Goal: Information Seeking & Learning: Find specific fact

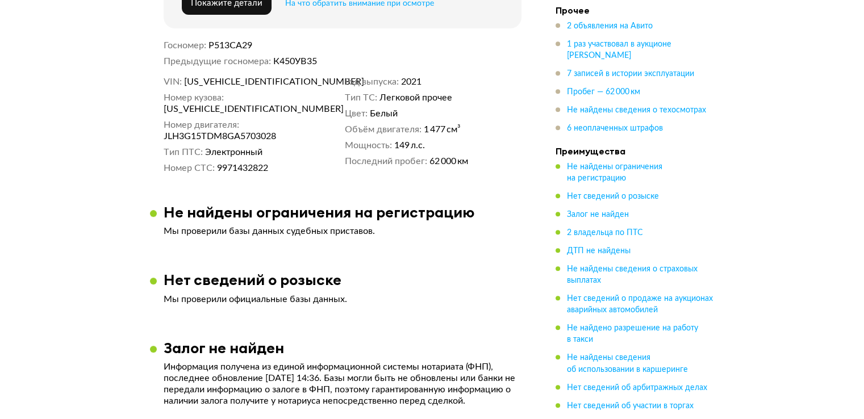
scroll to position [445, 0]
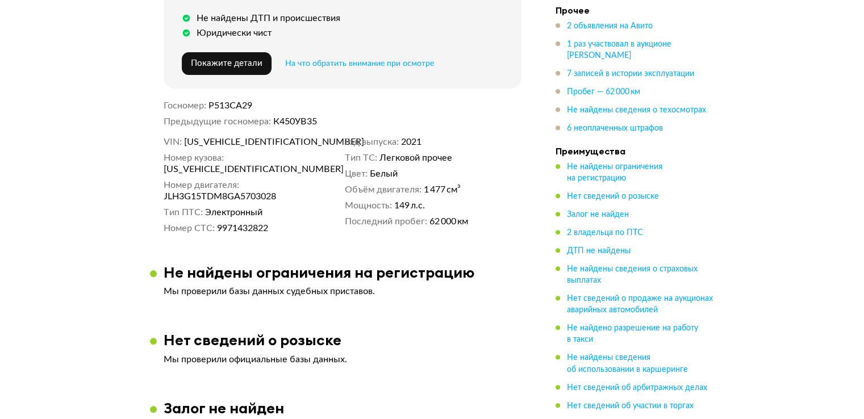
click at [266, 145] on span "[US_VEHICLE_IDENTIFICATION_NUMBER]" at bounding box center [249, 141] width 131 height 11
copy span "[US_VEHICLE_IDENTIFICATION_NUMBER]"
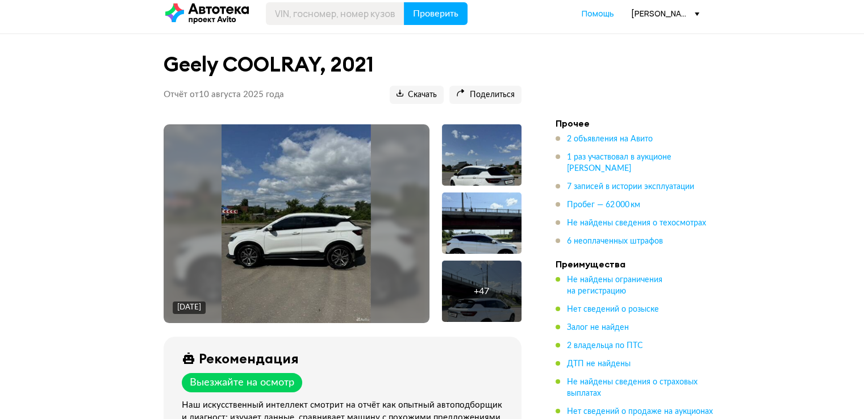
scroll to position [0, 0]
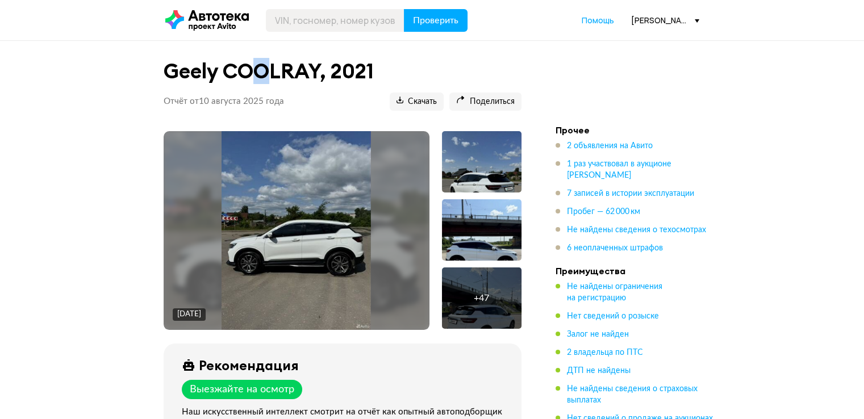
drag, startPoint x: 264, startPoint y: 56, endPoint x: 264, endPoint y: 64, distance: 7.4
click at [264, 64] on header "Geely COOLRAY, 2021 Отчёт от [DATE] Ccылка на отчёт скопирована Скачать Поделит…" at bounding box center [343, 83] width 358 height 56
click at [264, 64] on h1 "Geely COOLRAY, 2021" at bounding box center [343, 71] width 358 height 24
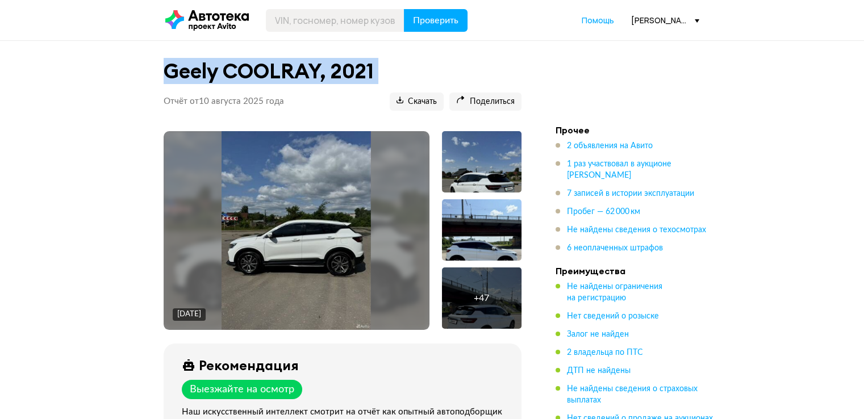
click at [264, 64] on h1 "Geely COOLRAY, 2021" at bounding box center [343, 71] width 358 height 24
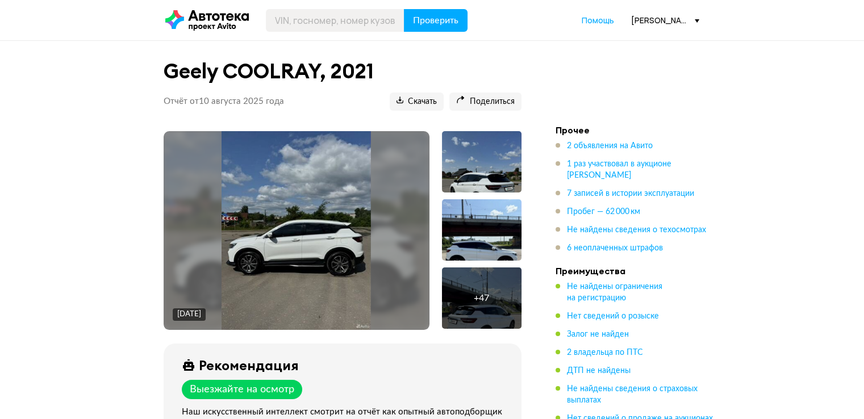
click at [386, 371] on div "Рекомендация" at bounding box center [345, 365] width 326 height 16
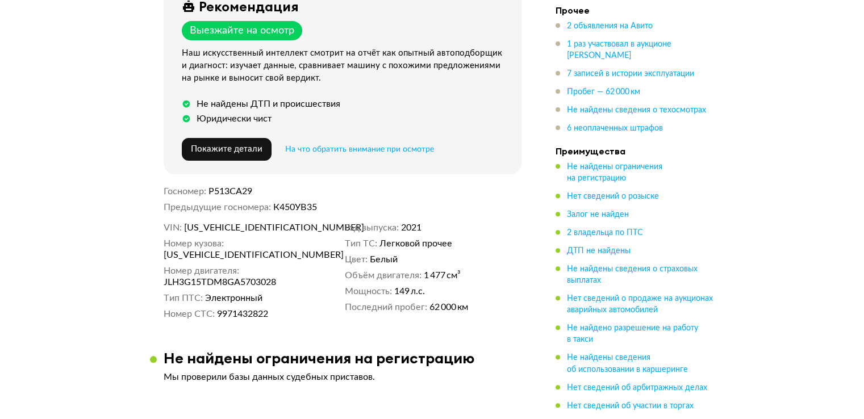
scroll to position [355, 0]
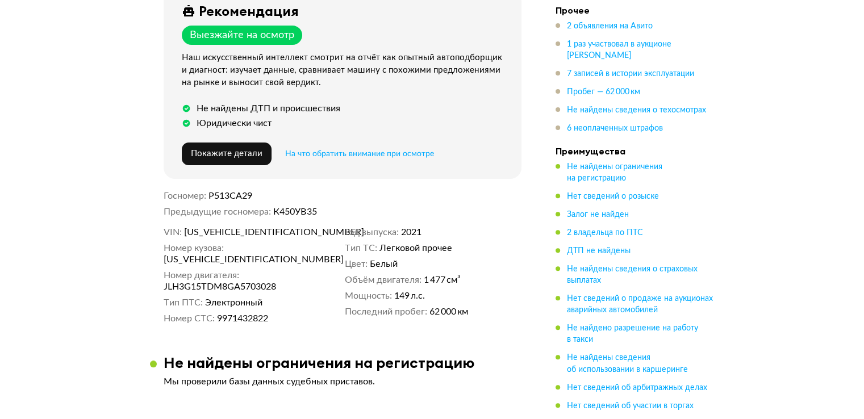
click at [315, 207] on dd "К450УВ35" at bounding box center [397, 211] width 248 height 11
copy dd "К450УВ35"
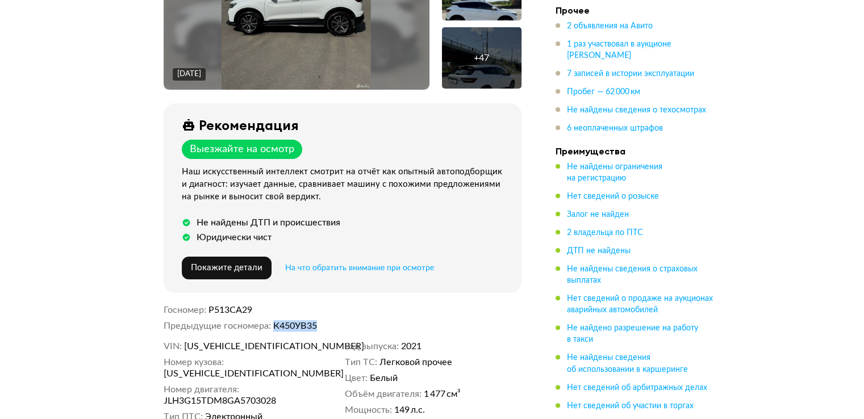
scroll to position [251, 0]
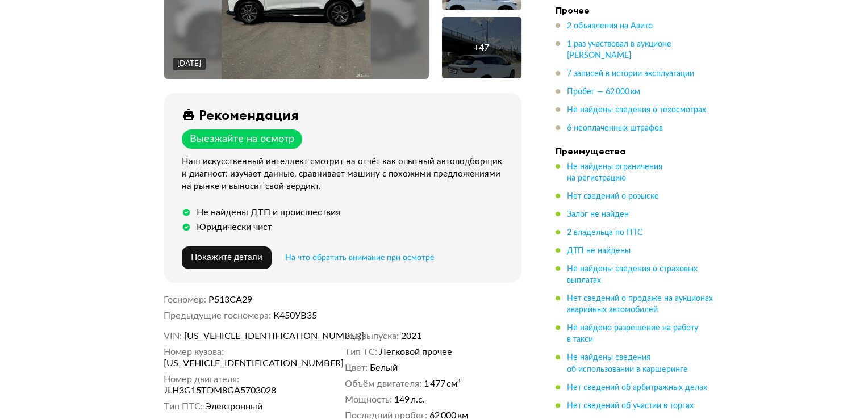
click at [234, 336] on span "[US_VEHICLE_IDENTIFICATION_NUMBER]" at bounding box center [249, 336] width 131 height 11
copy span "[US_VEHICLE_IDENTIFICATION_NUMBER]"
